Goal: Browse casually

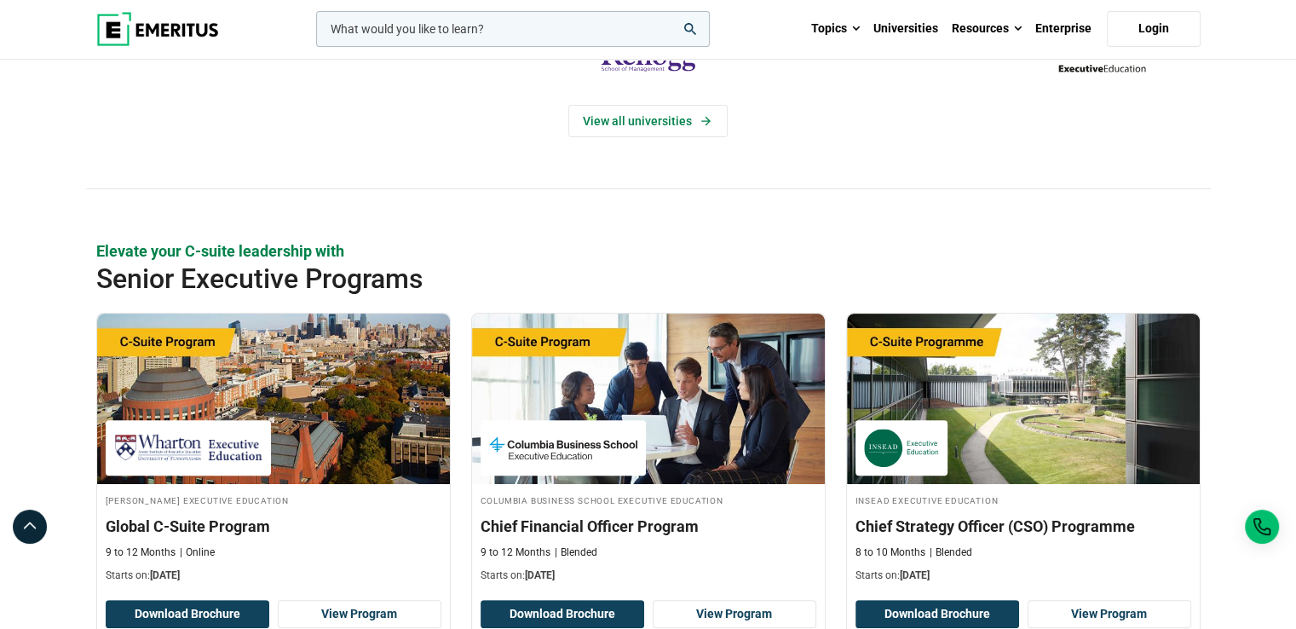
scroll to position [511, 0]
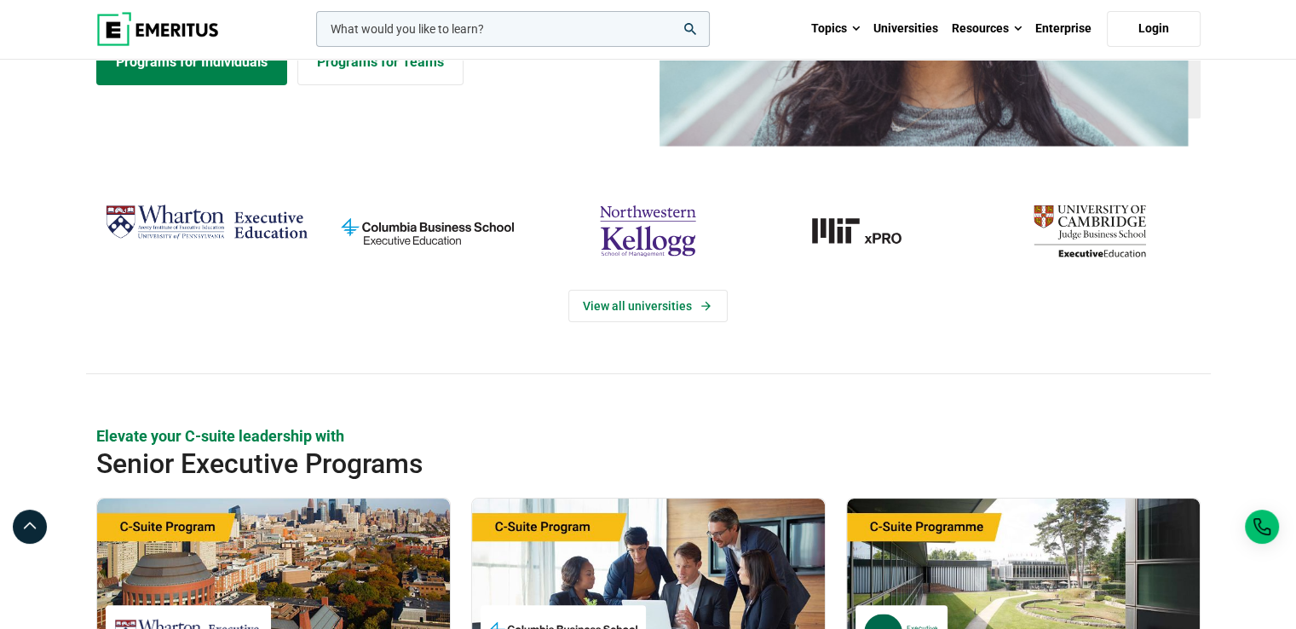
scroll to position [170, 0]
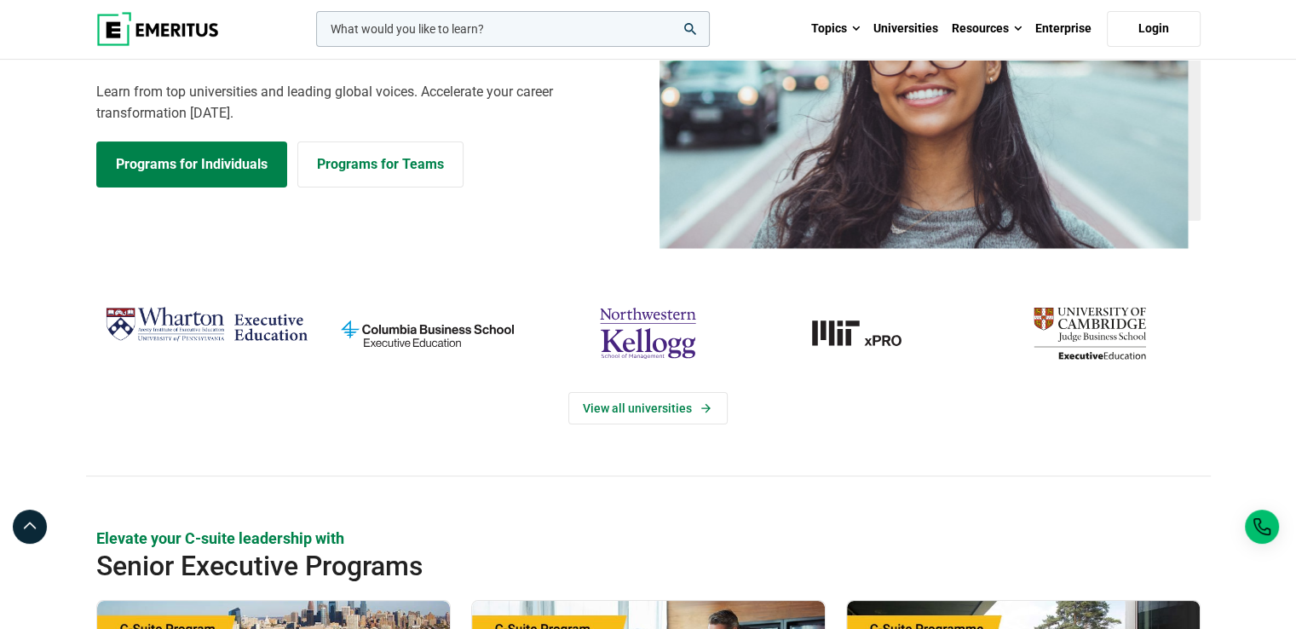
click at [161, 33] on img at bounding box center [157, 29] width 123 height 34
